Goal: Navigation & Orientation: Find specific page/section

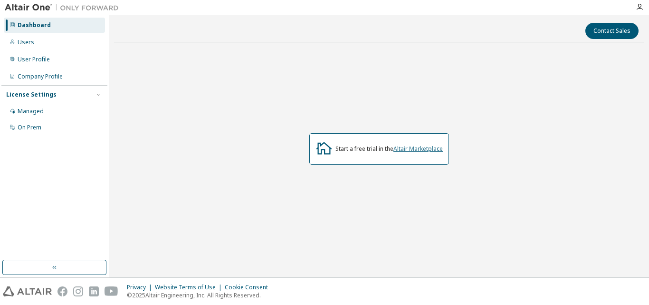
click at [418, 149] on link "Altair Marketplace" at bounding box center [417, 148] width 49 height 8
